Goal: Information Seeking & Learning: Learn about a topic

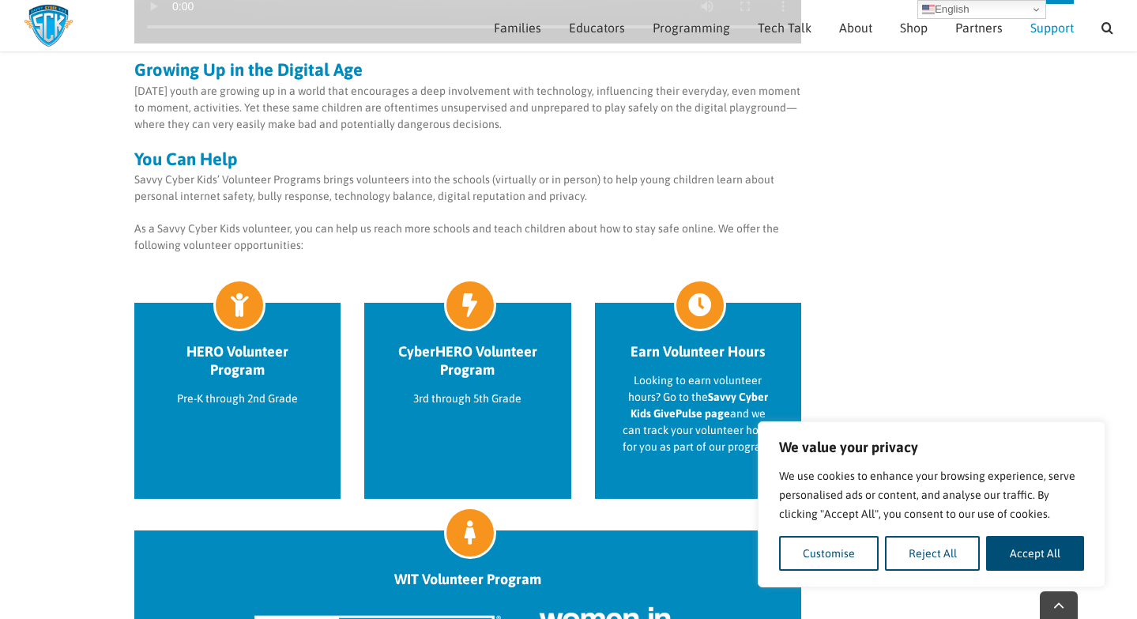
scroll to position [540, 0]
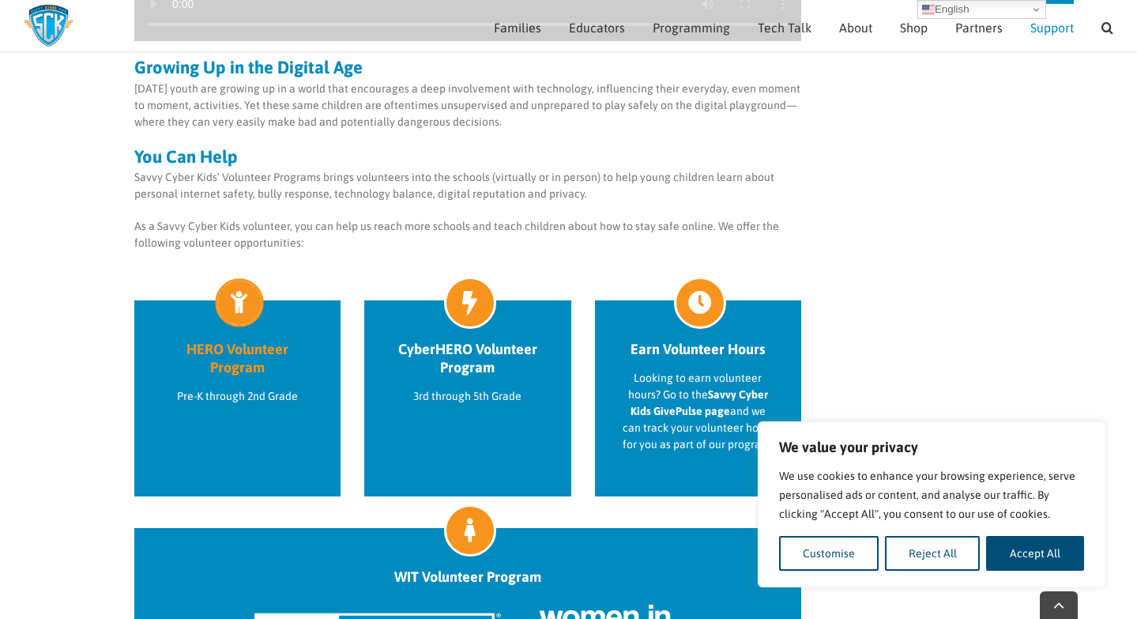
click at [246, 352] on h2 "HERO Volunteer Program" at bounding box center [238, 358] width 152 height 36
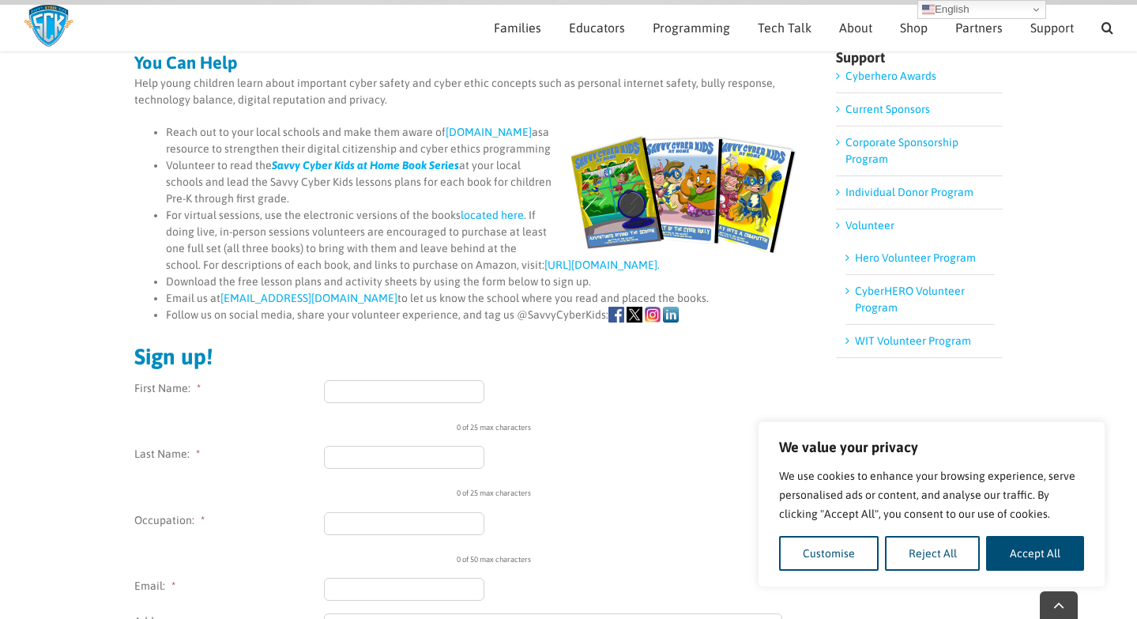
scroll to position [171, 0]
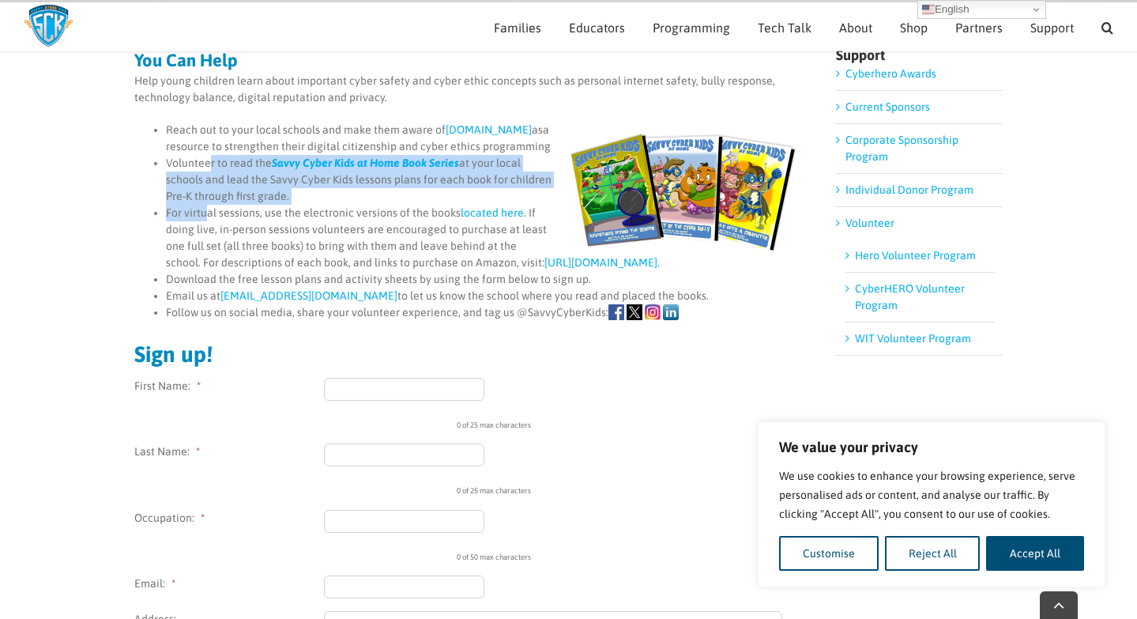
drag, startPoint x: 211, startPoint y: 182, endPoint x: 206, endPoint y: 221, distance: 39.0
click at [206, 222] on ul "Reach out to your local schools and make them aware of SavvyCyberKids.org asa r…" at bounding box center [468, 221] width 668 height 199
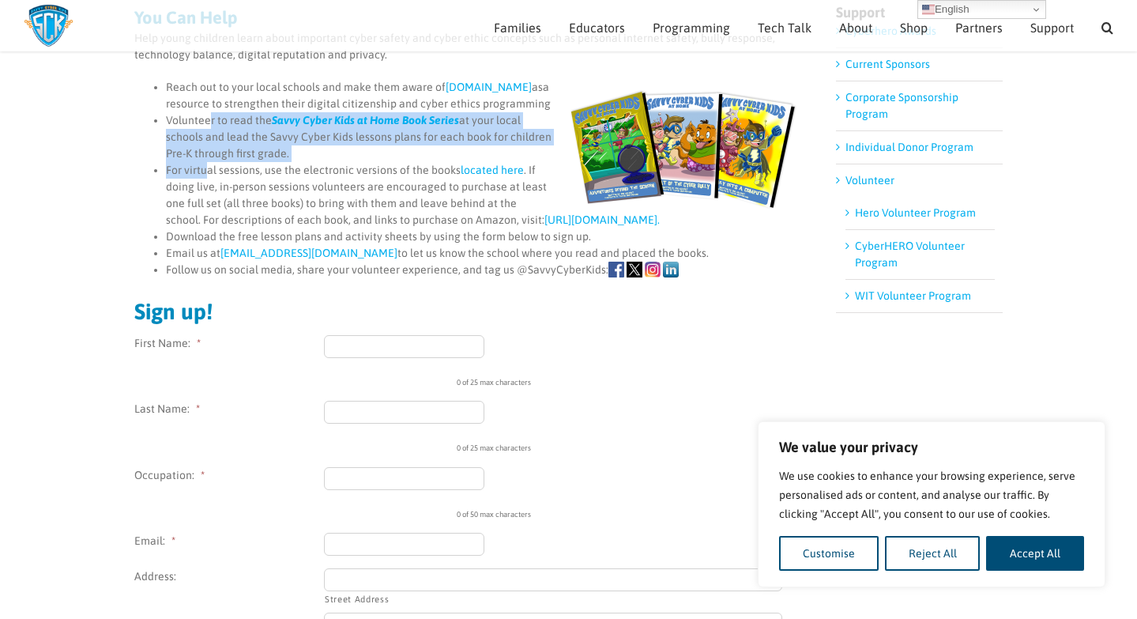
scroll to position [0, 0]
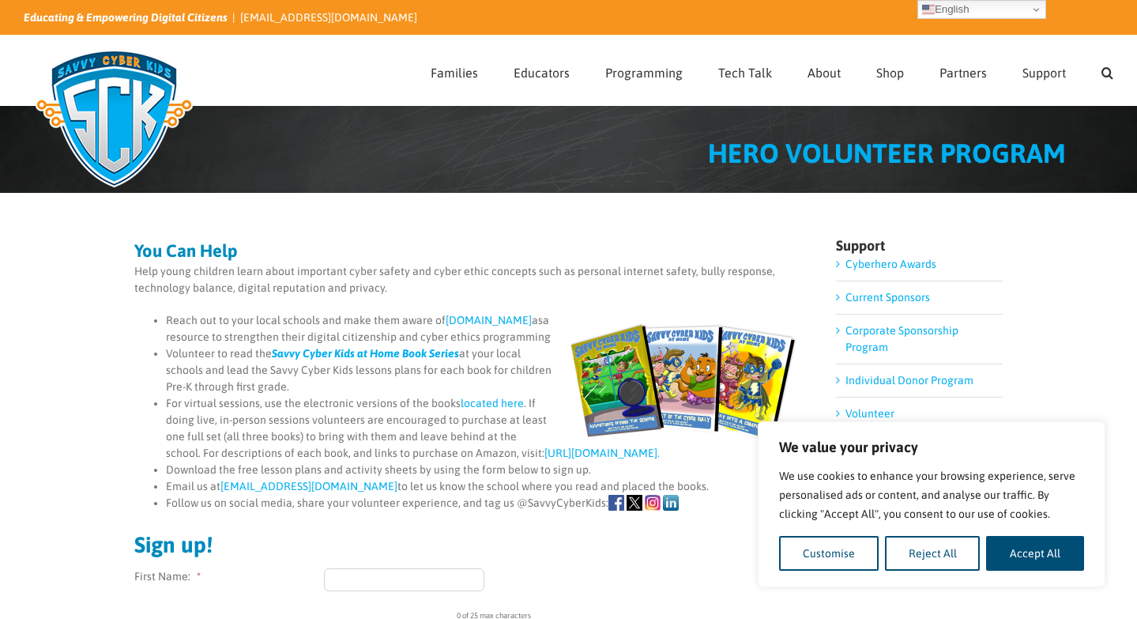
drag, startPoint x: 208, startPoint y: 316, endPoint x: 337, endPoint y: 352, distance: 134.6
click at [337, 345] on li "Reach out to your local schools and make them aware of SavvyCyberKids.org asa r…" at bounding box center [484, 328] width 636 height 33
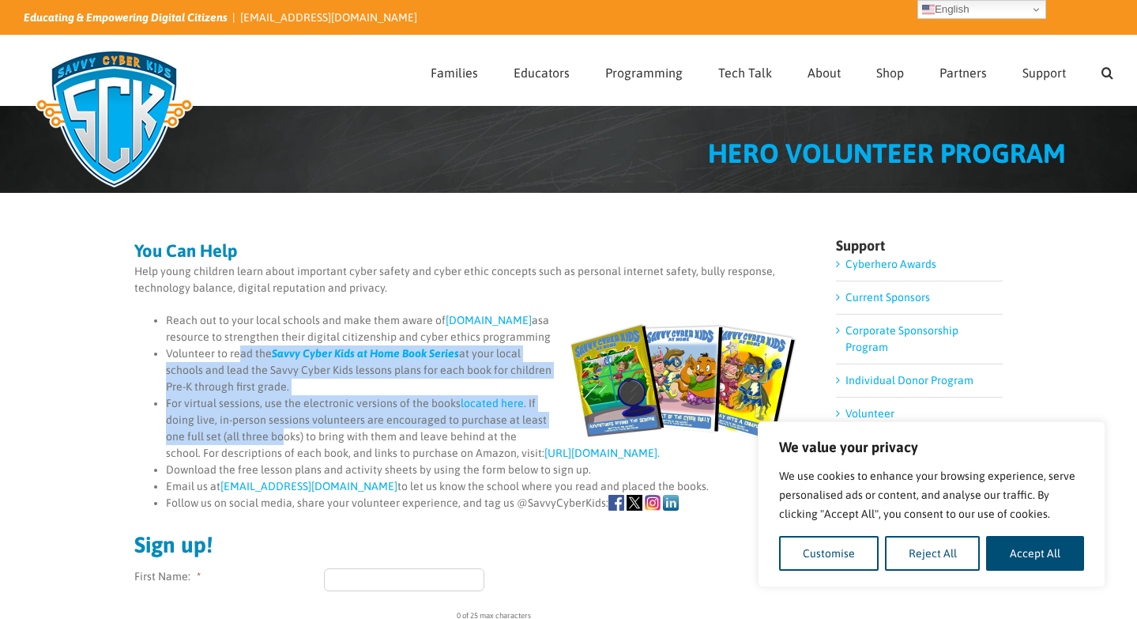
drag, startPoint x: 239, startPoint y: 373, endPoint x: 281, endPoint y: 448, distance: 85.9
click at [281, 448] on ul "Reach out to your local schools and make them aware of SavvyCyberKids.org asa r…" at bounding box center [468, 411] width 668 height 199
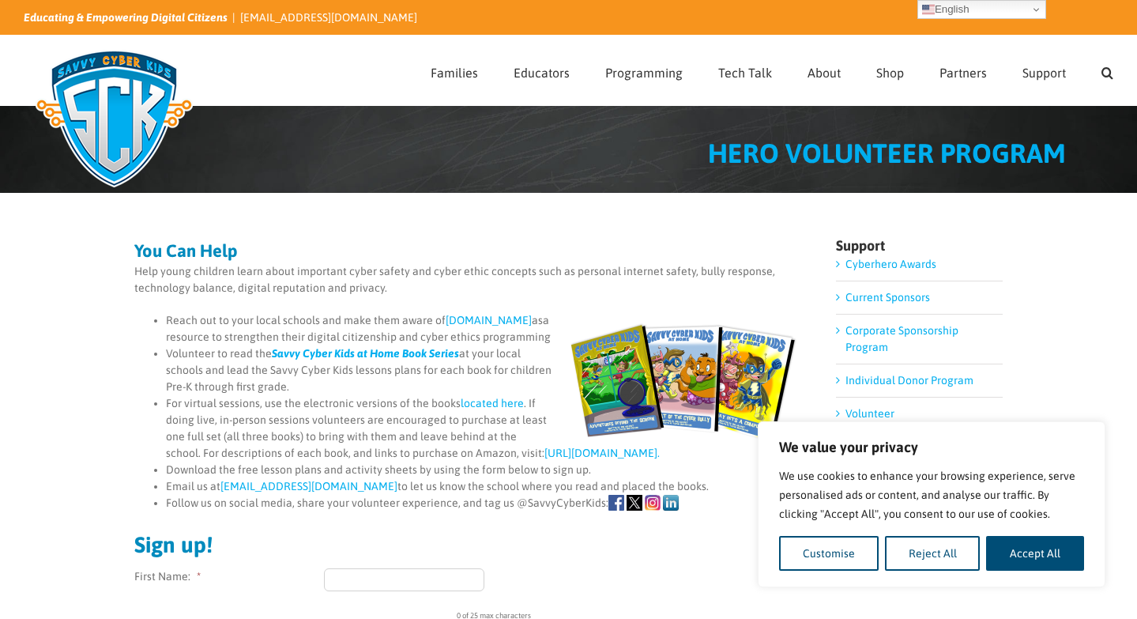
click at [320, 448] on li "For virtual sessions, use the electronic versions of the books located here . I…" at bounding box center [484, 428] width 636 height 66
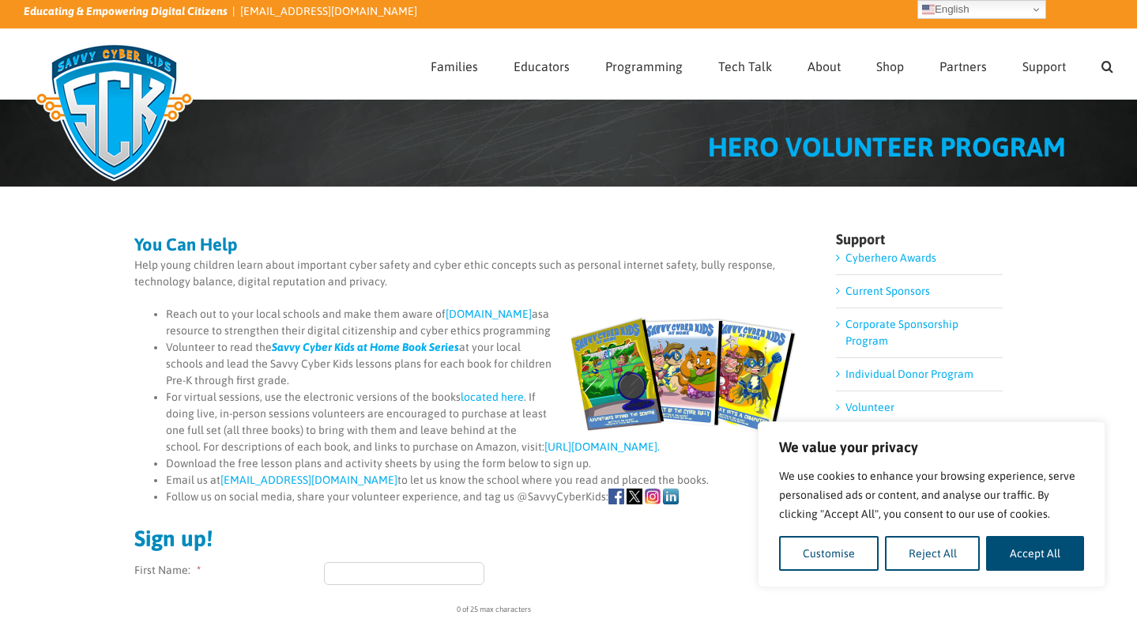
scroll to position [11, 0]
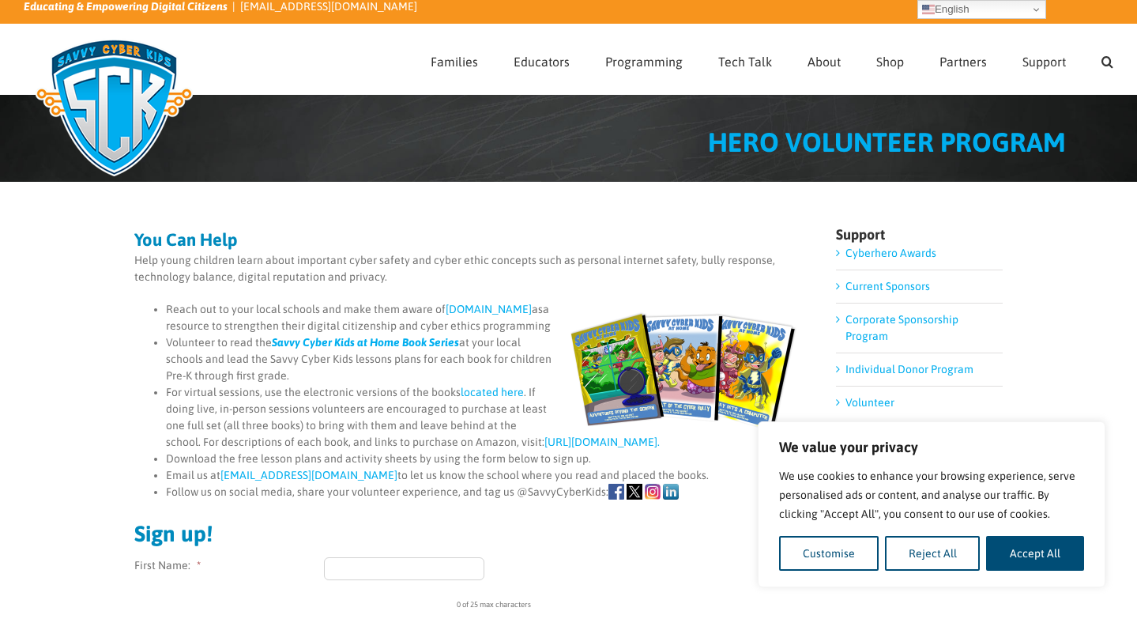
click at [544, 448] on link "https://savvycyberkids.org/shop/books-for-children." at bounding box center [601, 441] width 115 height 13
